Goal: Transaction & Acquisition: Register for event/course

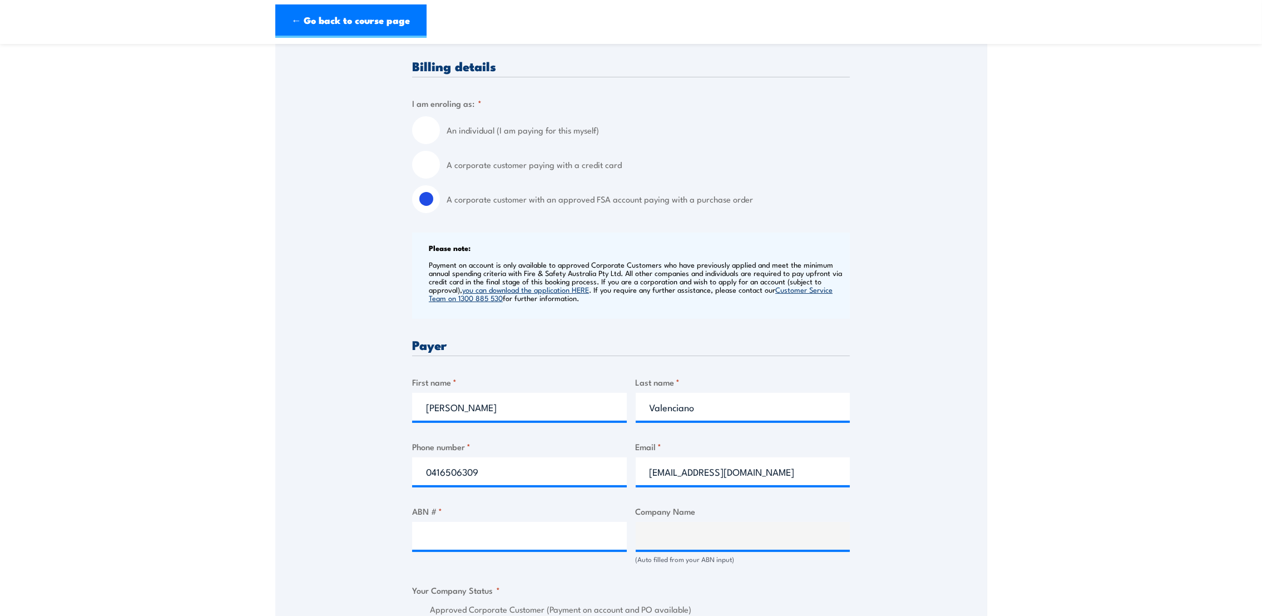
scroll to position [500, 0]
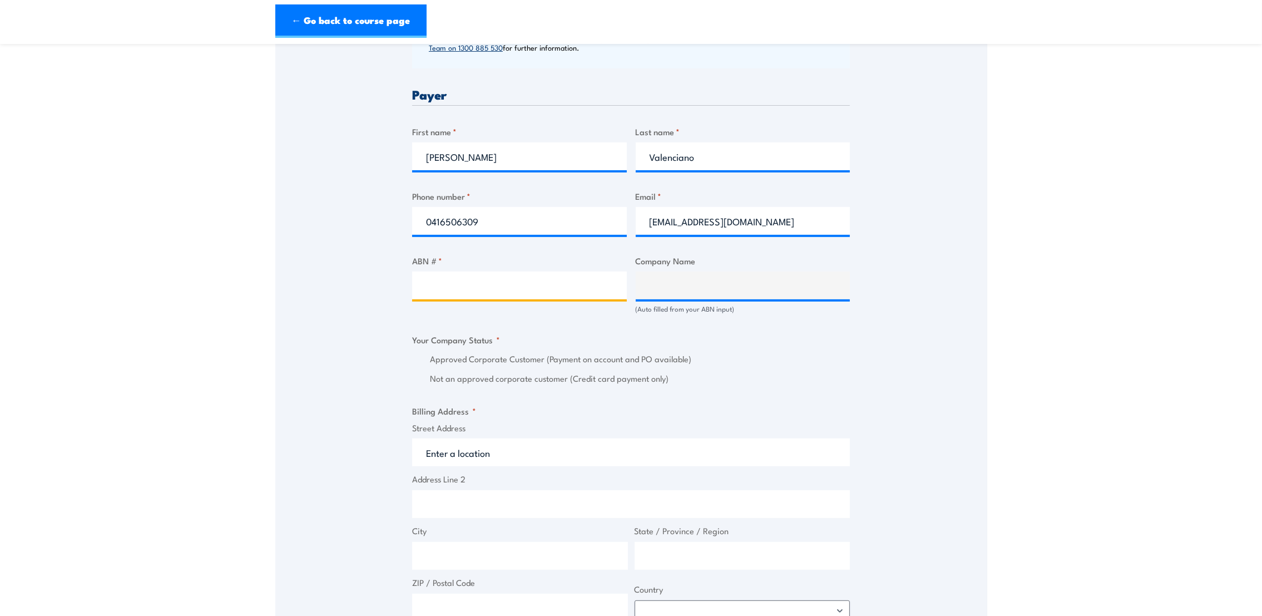
paste input "31600066966"
type input "31600066966"
click at [904, 408] on div "Speak to a specialist CALL 1300 885 530 CALL 1300 885 530 " * " indicates requi…" at bounding box center [631, 318] width 712 height 1250
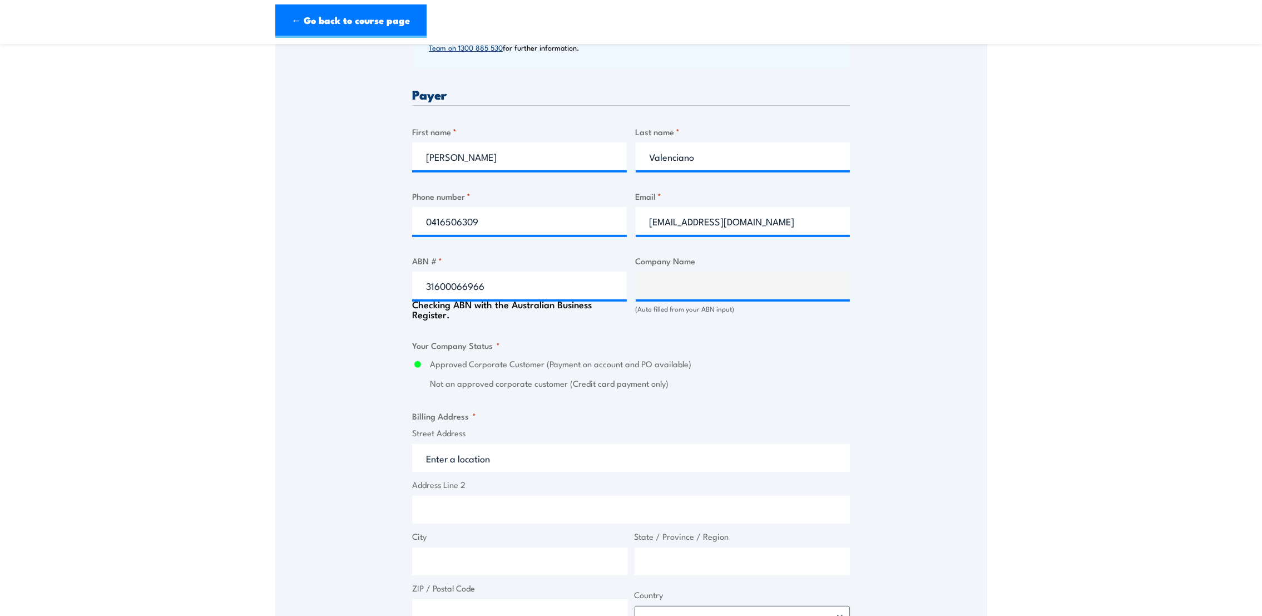
type input "TRICAL AUSTRALIA PTY LTD"
radio input "true"
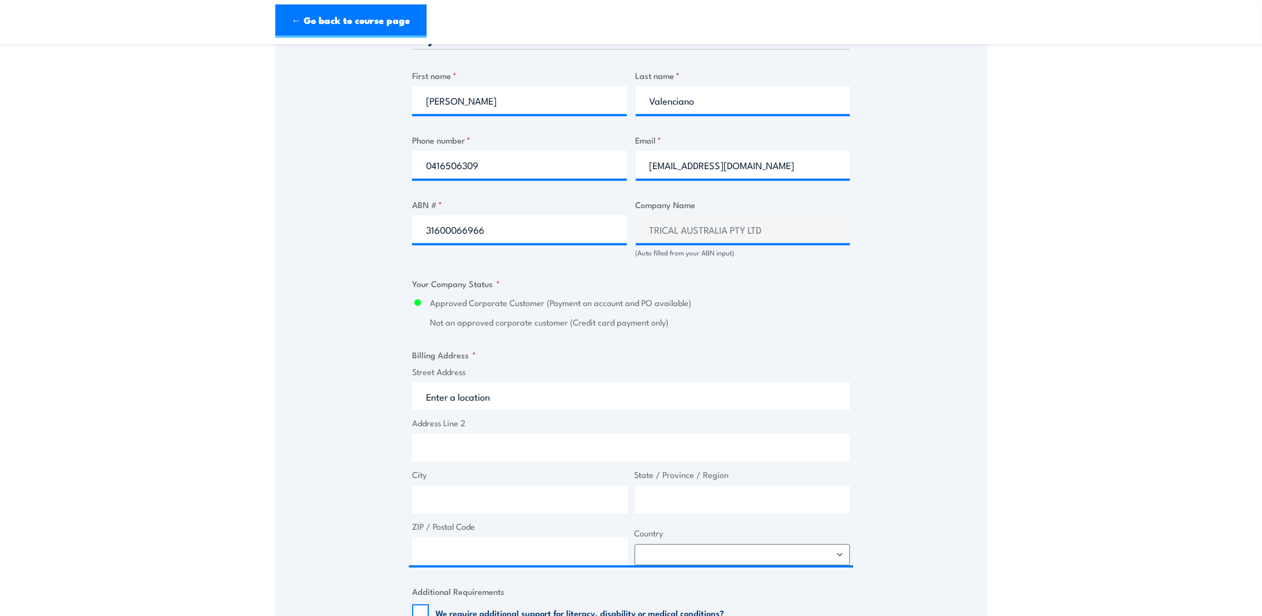
scroll to position [668, 0]
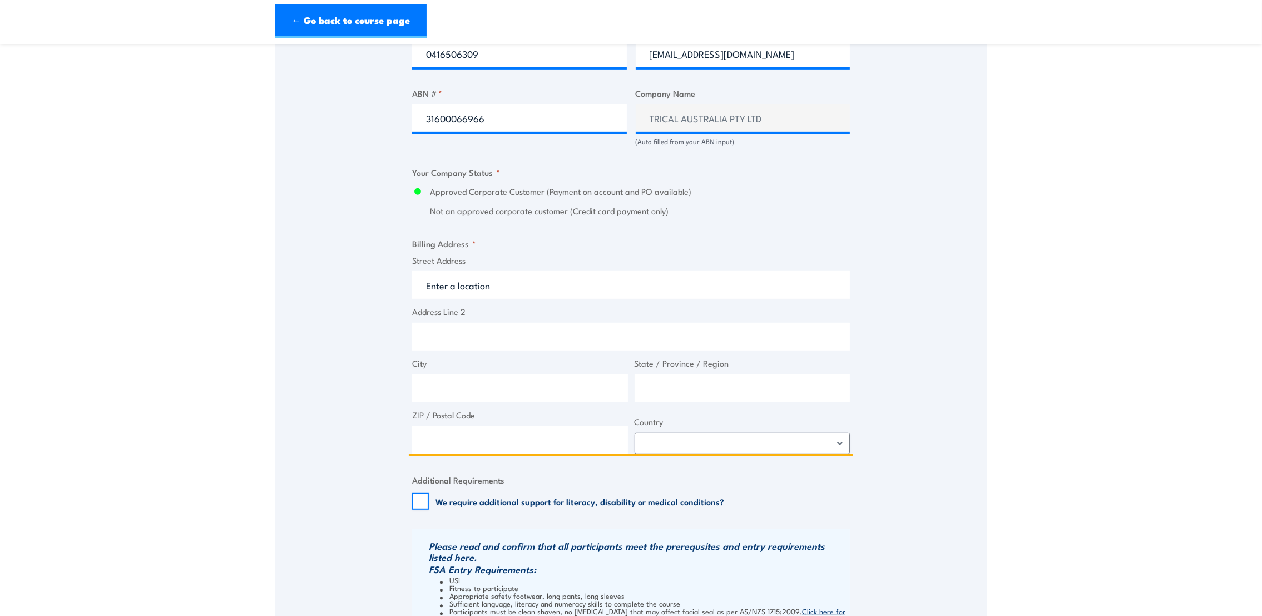
click at [445, 288] on input "Street Address" at bounding box center [631, 285] width 438 height 28
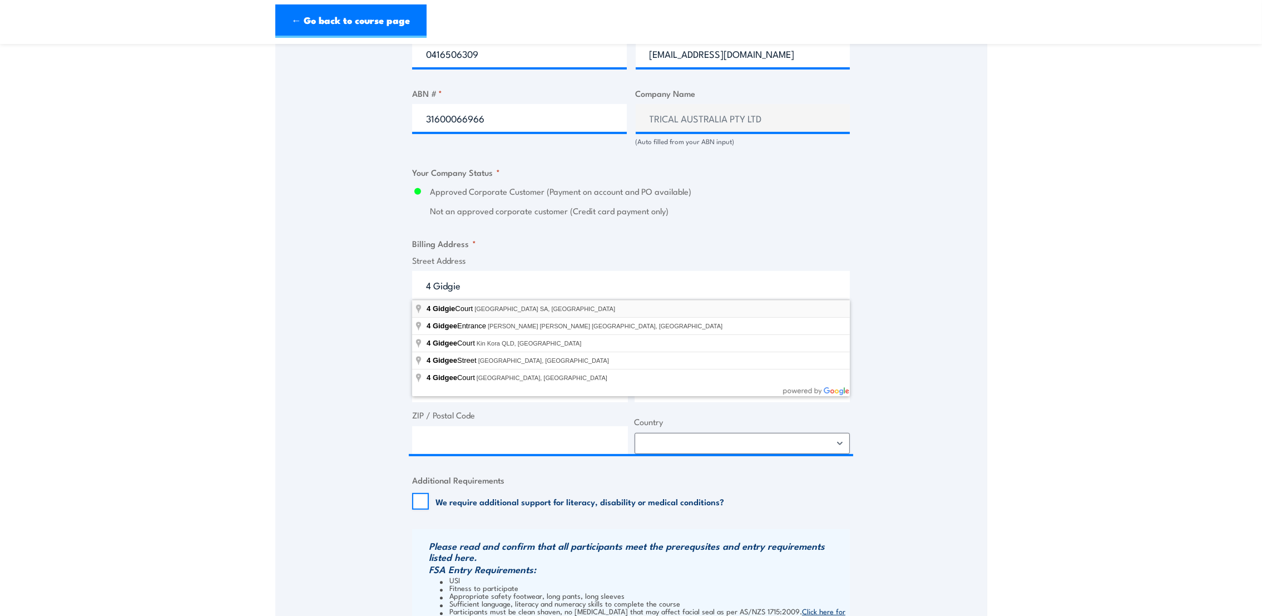
type input "4 Gidgie Court, Edinburgh SA, Australia"
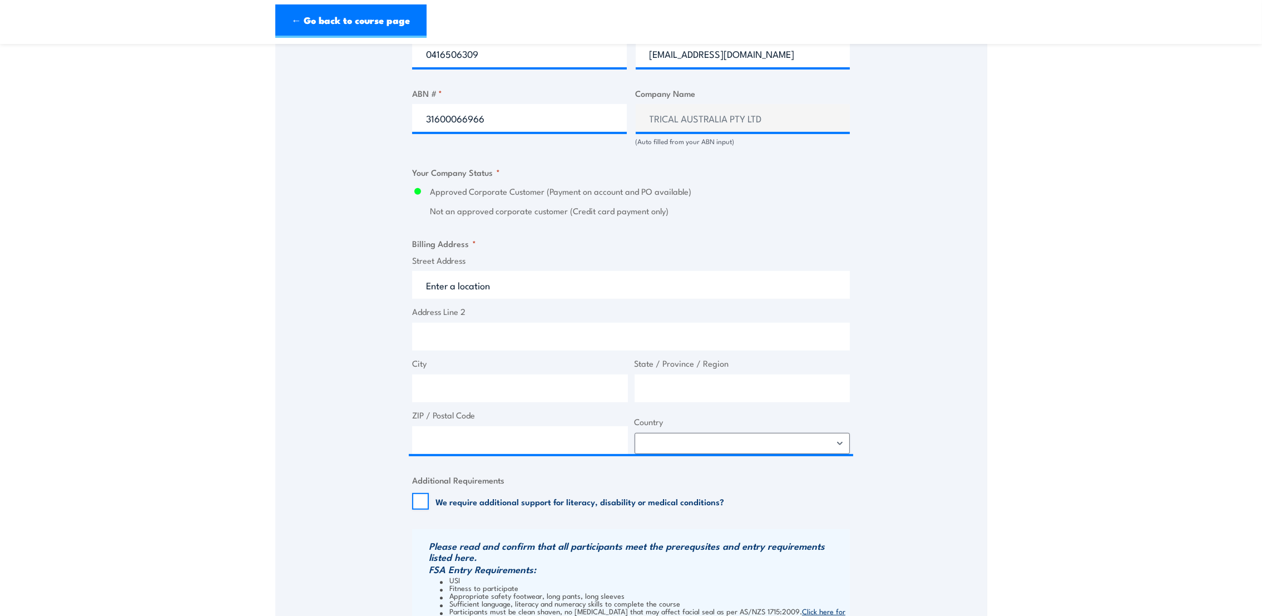
type input "4 Gidgie Ct"
type input "Edinburgh"
type input "South Australia"
type input "5111"
select select "Australia"
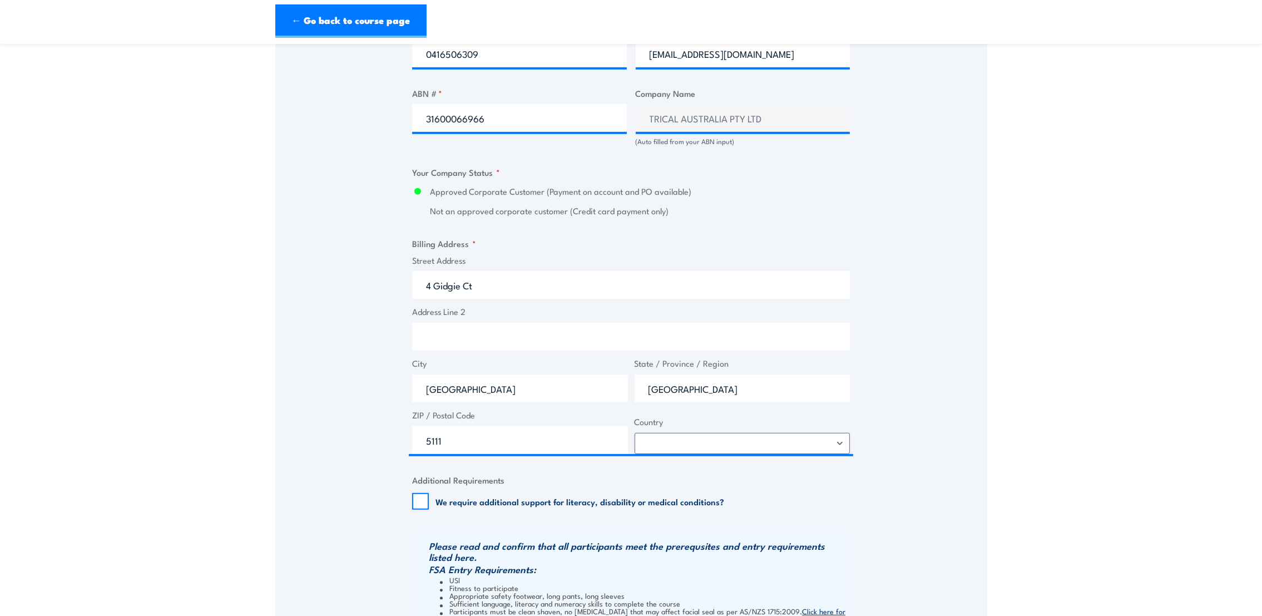
click at [976, 398] on div "Speak to a specialist CALL 1300 885 530 CALL 1300 885 530 " * " indicates requi…" at bounding box center [631, 147] width 712 height 1245
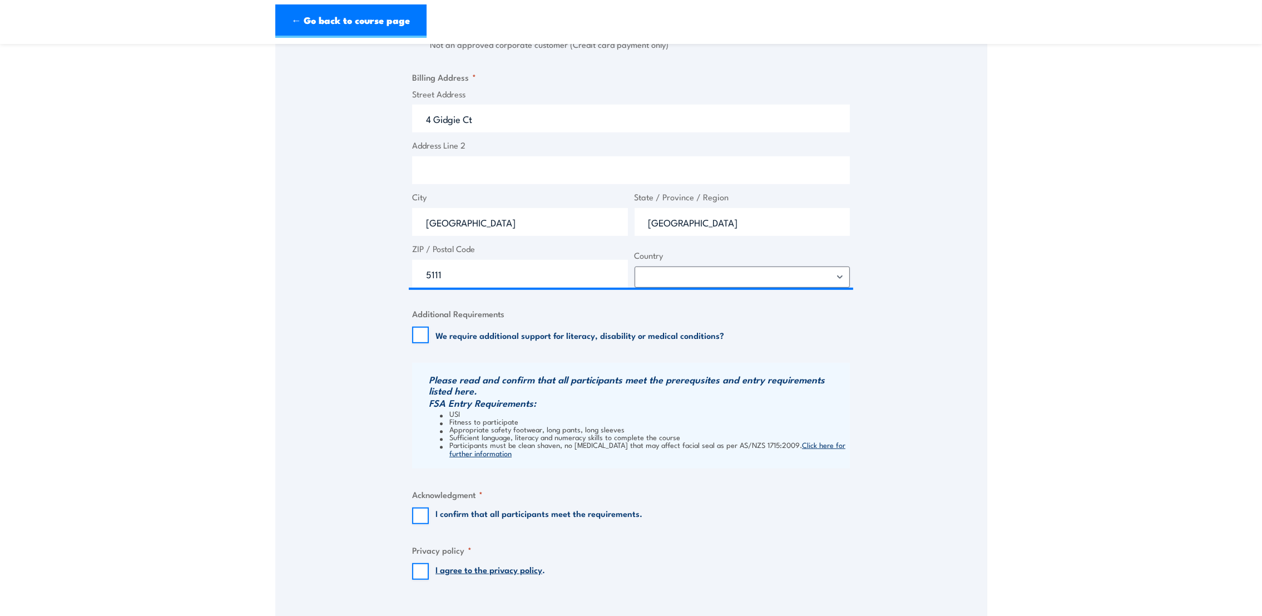
scroll to position [1084, 0]
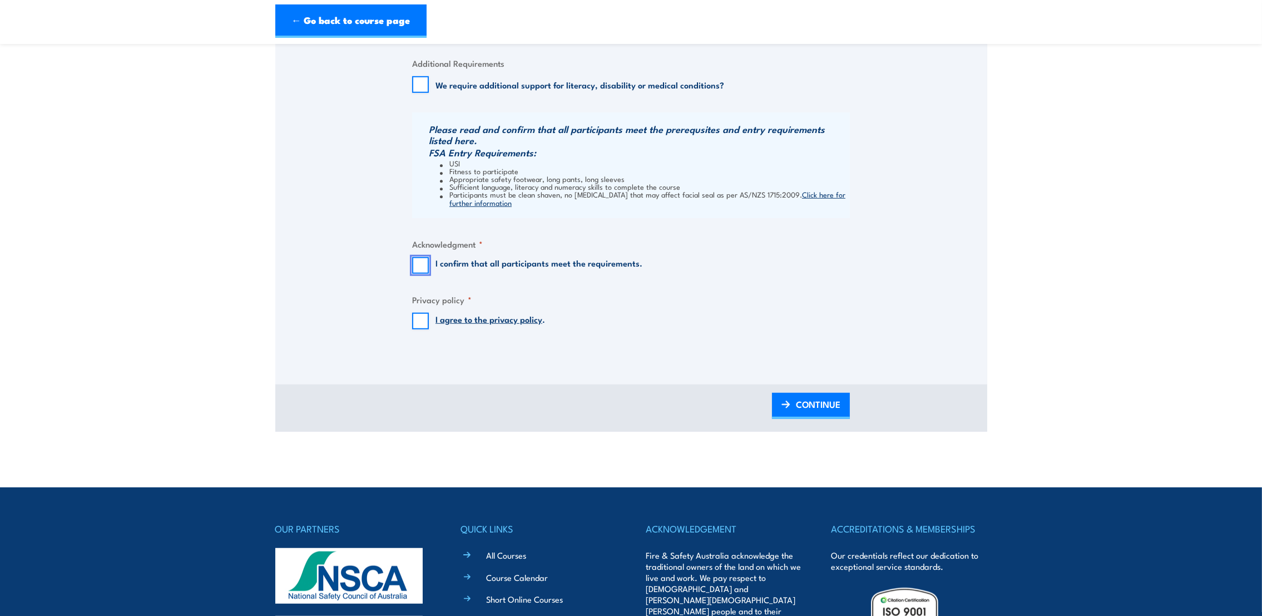
click at [420, 268] on input "I confirm that all participants meet the requirements." at bounding box center [420, 265] width 17 height 17
checkbox input "true"
click at [418, 323] on input "I agree to the privacy policy ." at bounding box center [420, 321] width 17 height 17
checkbox input "true"
click at [817, 403] on span "CONTINUE" at bounding box center [818, 403] width 45 height 29
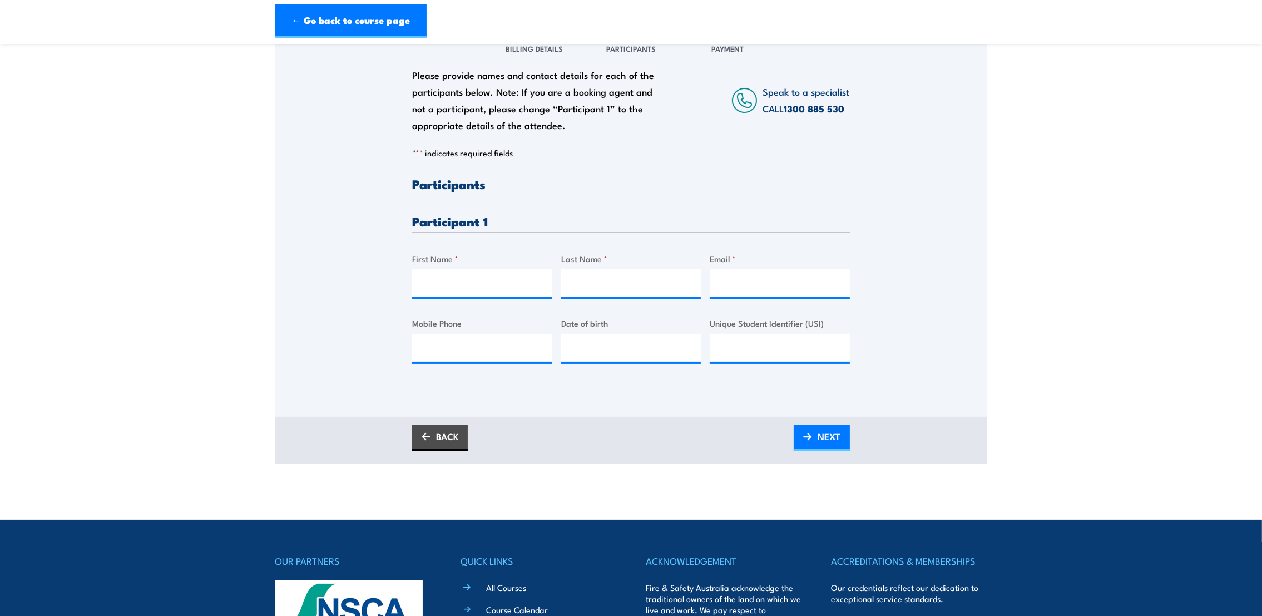
scroll to position [0, 0]
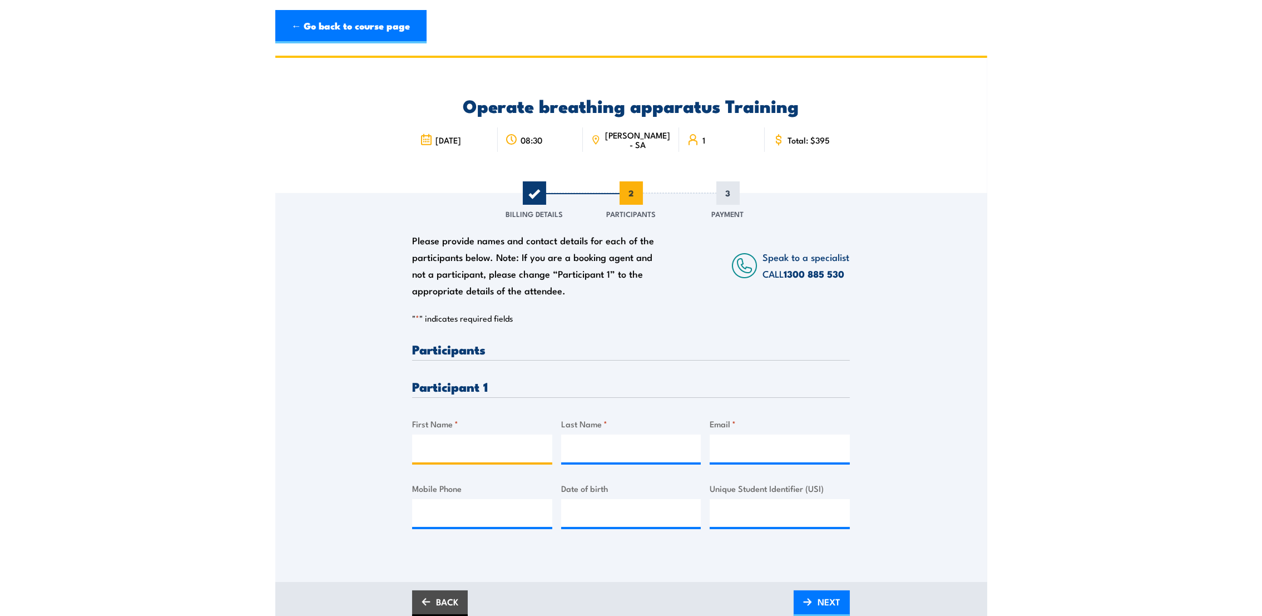
click at [495, 446] on input "First Name *" at bounding box center [482, 449] width 140 height 28
type input "Sujan"
type input "Pal"
type input "spal@trical.com.au"
type input "0488794935"
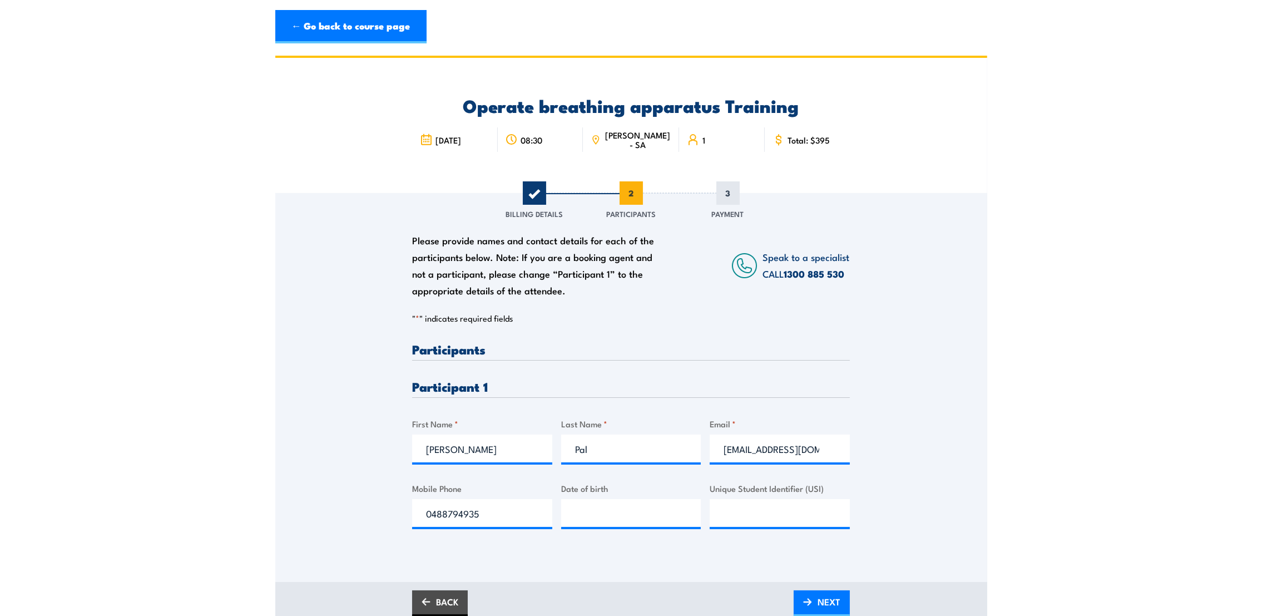
click at [939, 495] on div "Please provide names and contact details for each of the participants below. No…" at bounding box center [631, 372] width 712 height 358
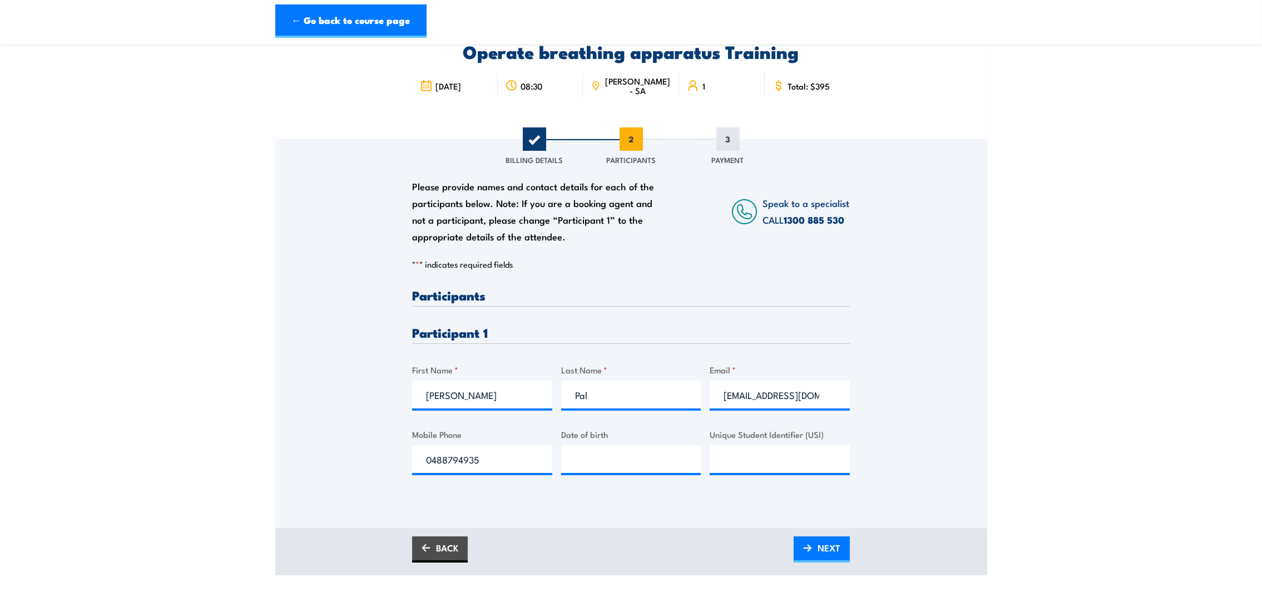
scroll to position [167, 0]
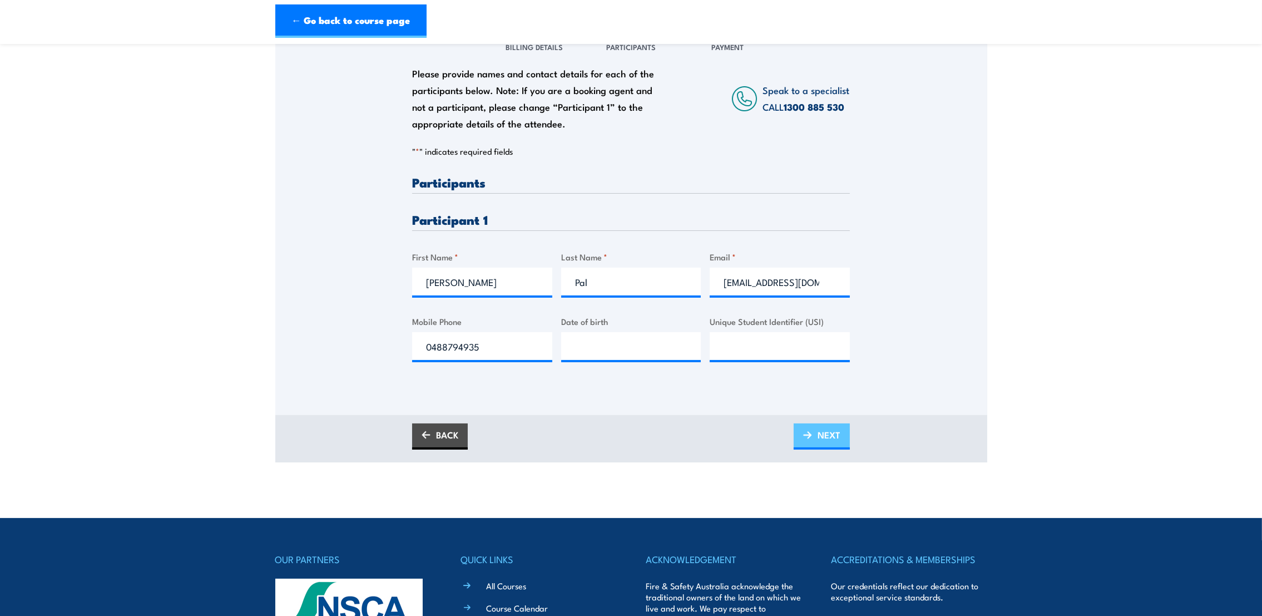
click at [824, 440] on span "NEXT" at bounding box center [829, 434] width 23 height 29
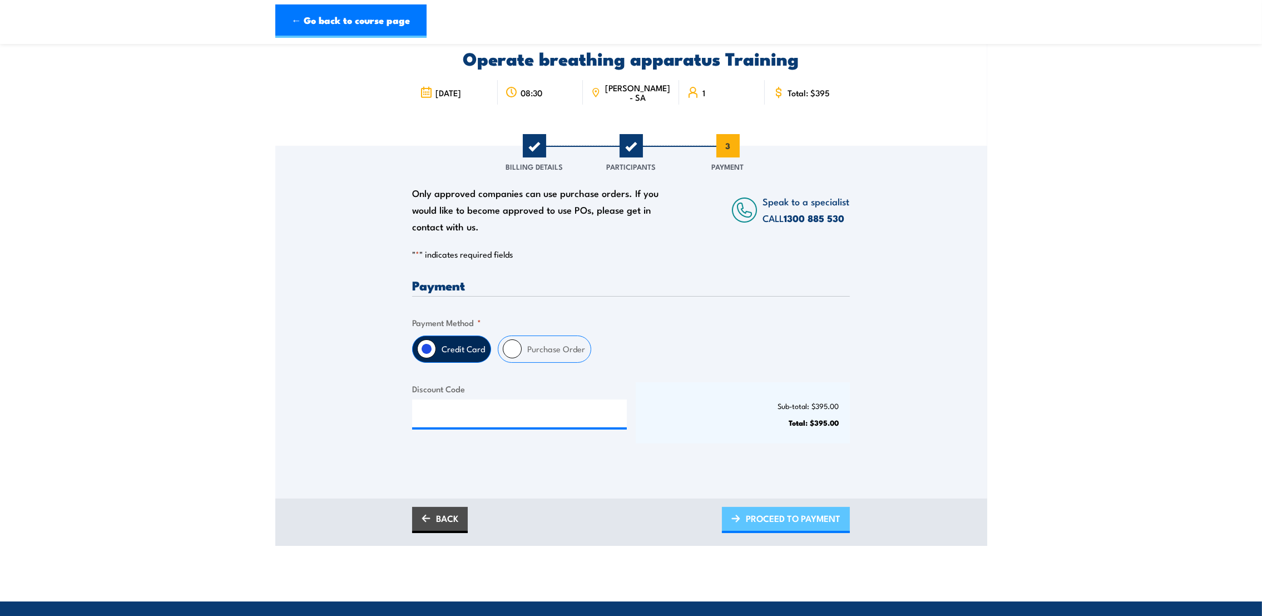
scroll to position [0, 0]
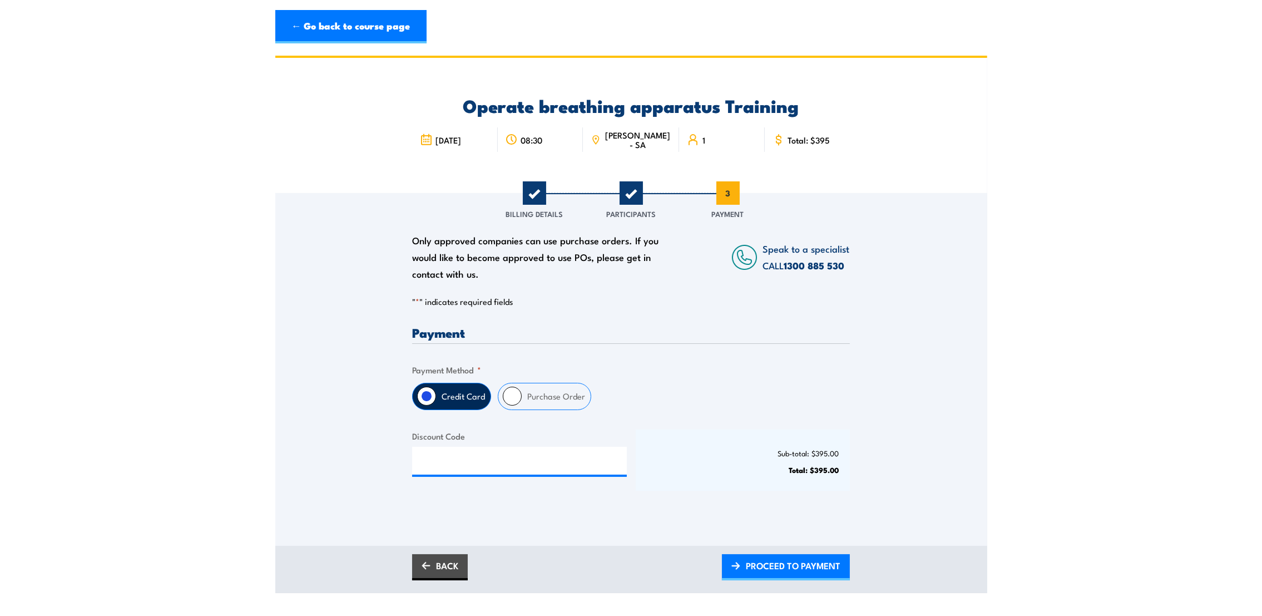
click at [506, 400] on input "Purchase Order" at bounding box center [512, 396] width 19 height 19
radio input "true"
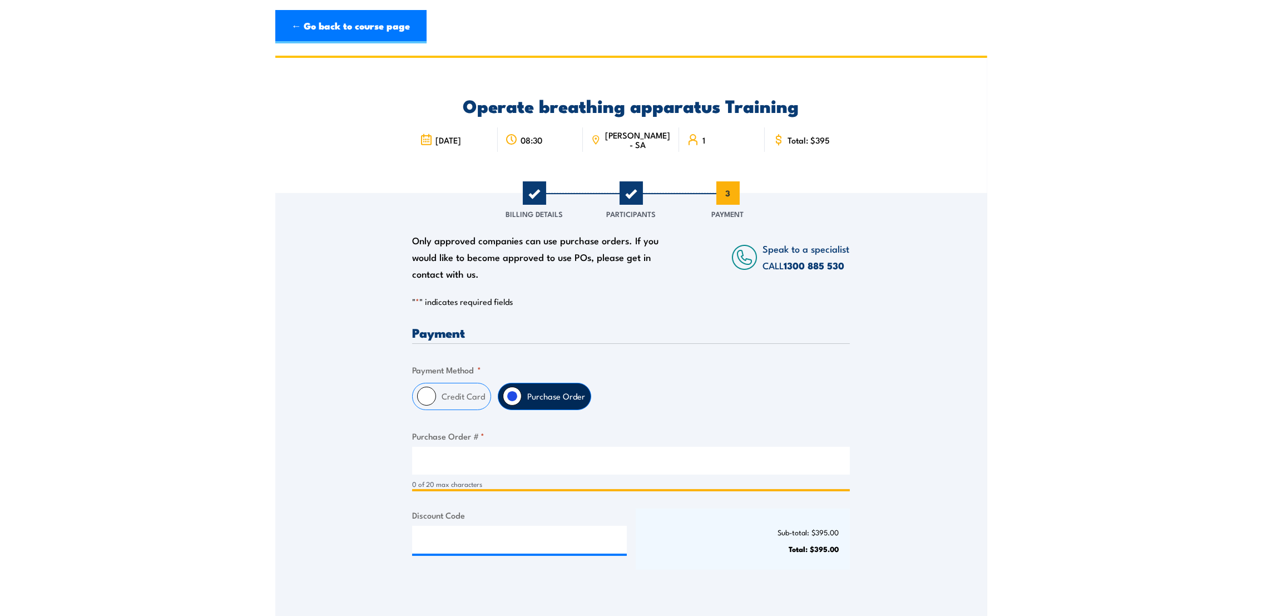
click at [490, 462] on input "Purchase Order # *" at bounding box center [631, 461] width 438 height 28
type input "P"
click at [428, 458] on input "TBD" at bounding box center [631, 461] width 438 height 28
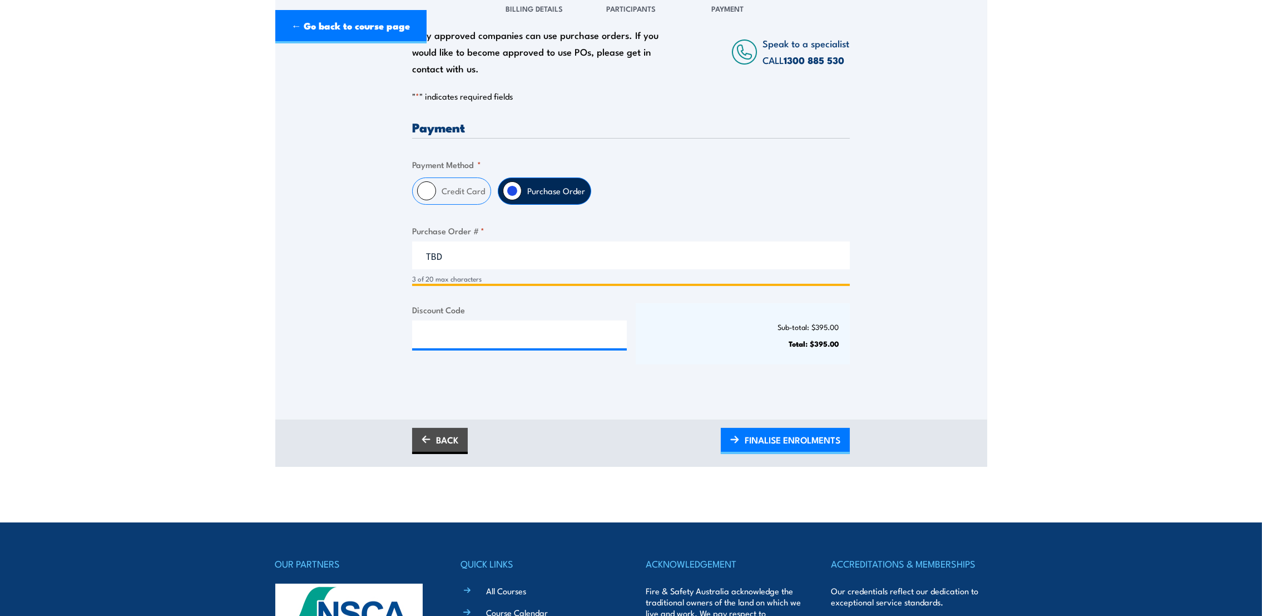
scroll to position [334, 0]
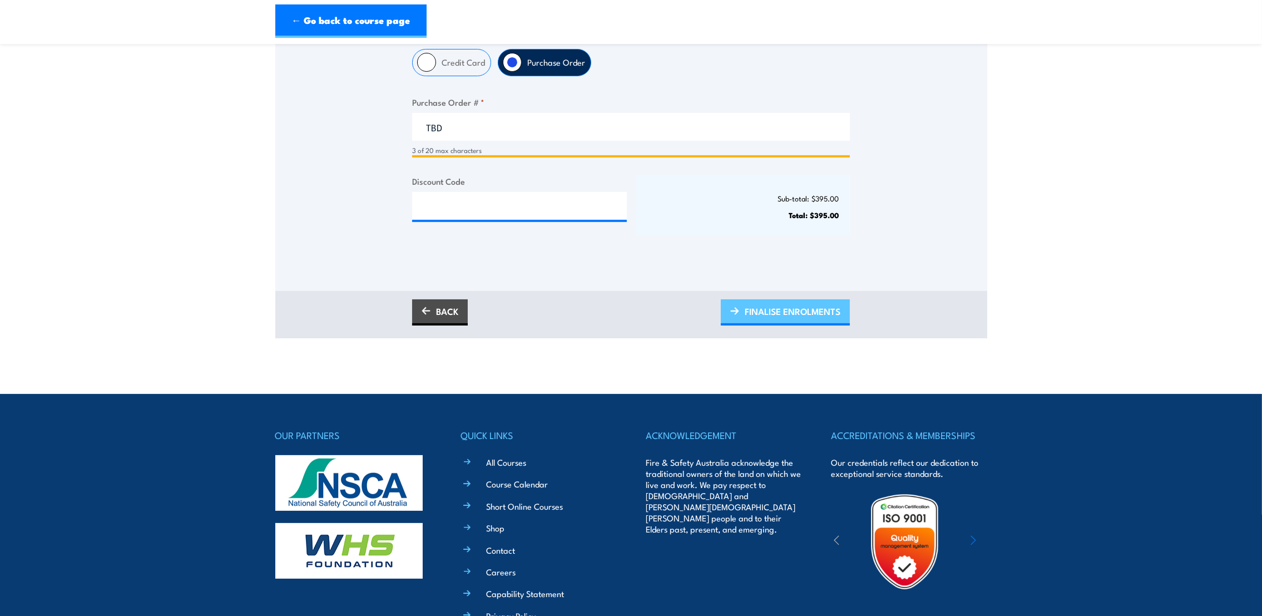
type input "TBD"
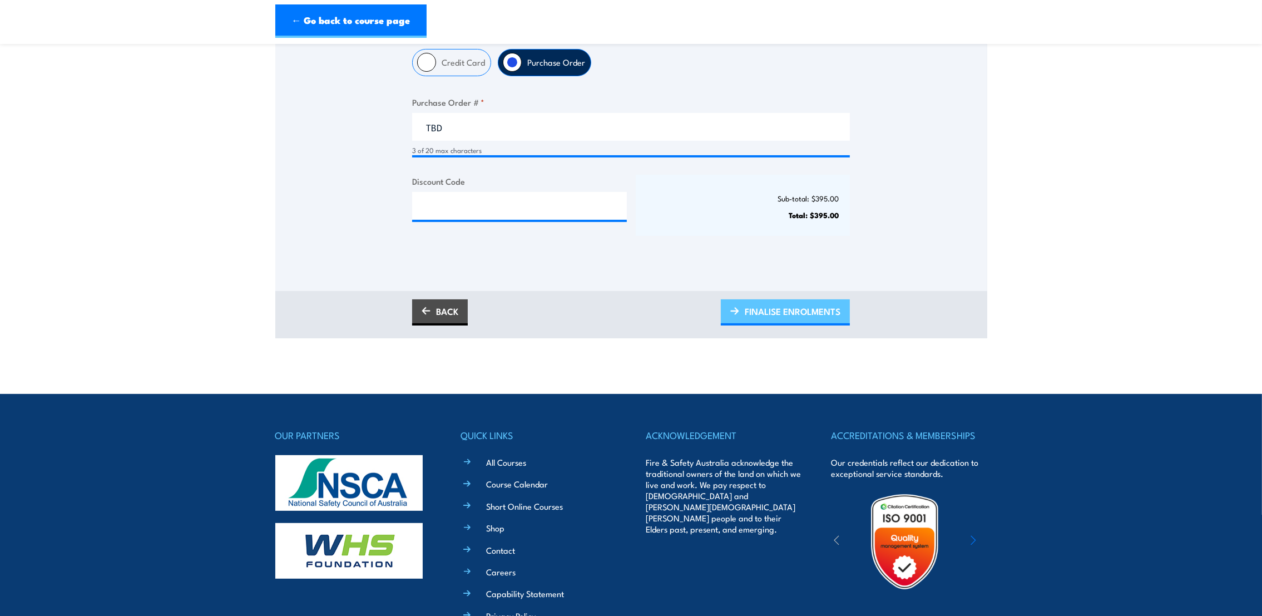
click at [796, 307] on span "FINALISE ENROLMENTS" at bounding box center [793, 311] width 96 height 29
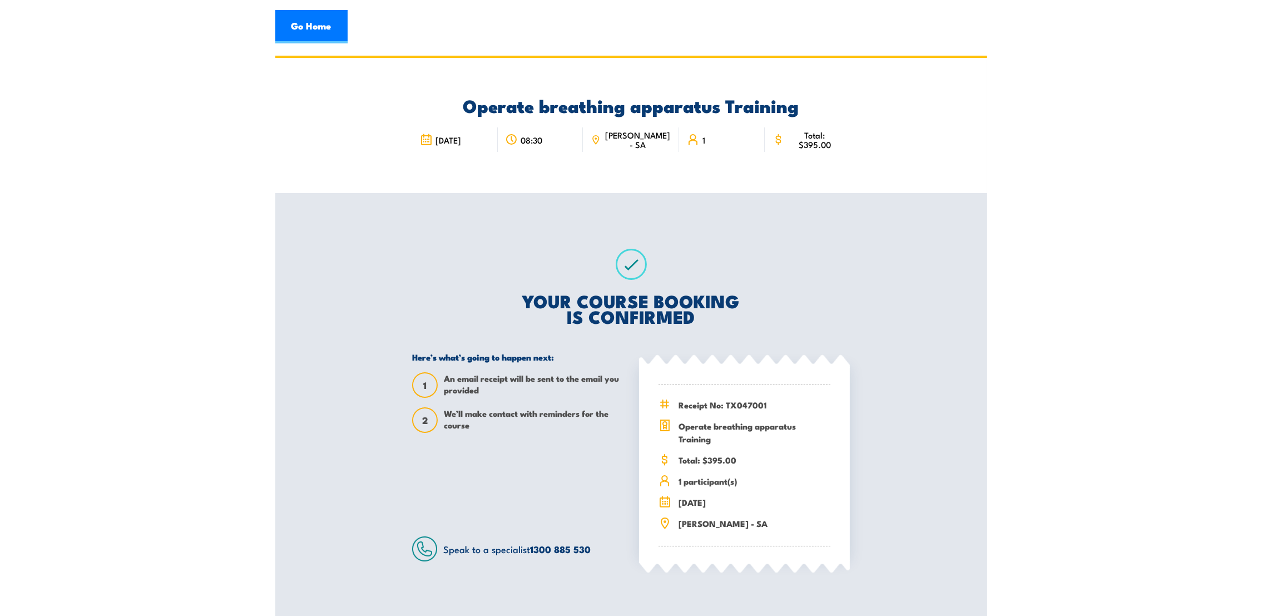
drag, startPoint x: 322, startPoint y: 26, endPoint x: 396, endPoint y: 33, distance: 74.4
click at [322, 26] on link "Go Home" at bounding box center [311, 26] width 72 height 33
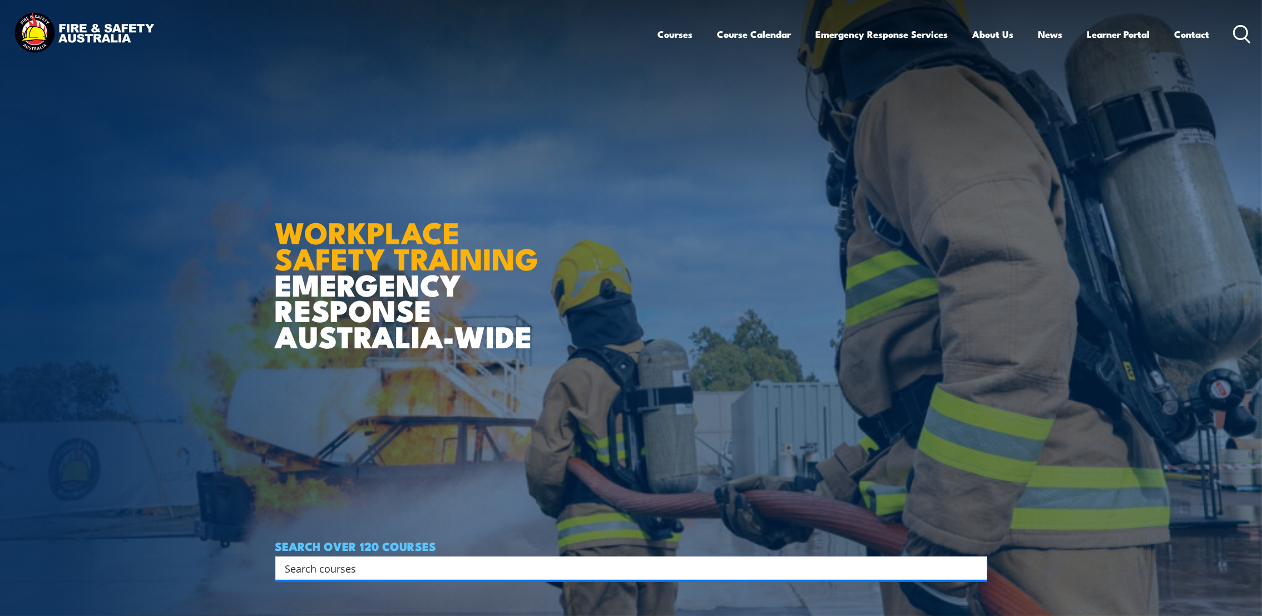
click at [401, 570] on input "Search input" at bounding box center [624, 568] width 678 height 17
